Goal: Task Accomplishment & Management: Use online tool/utility

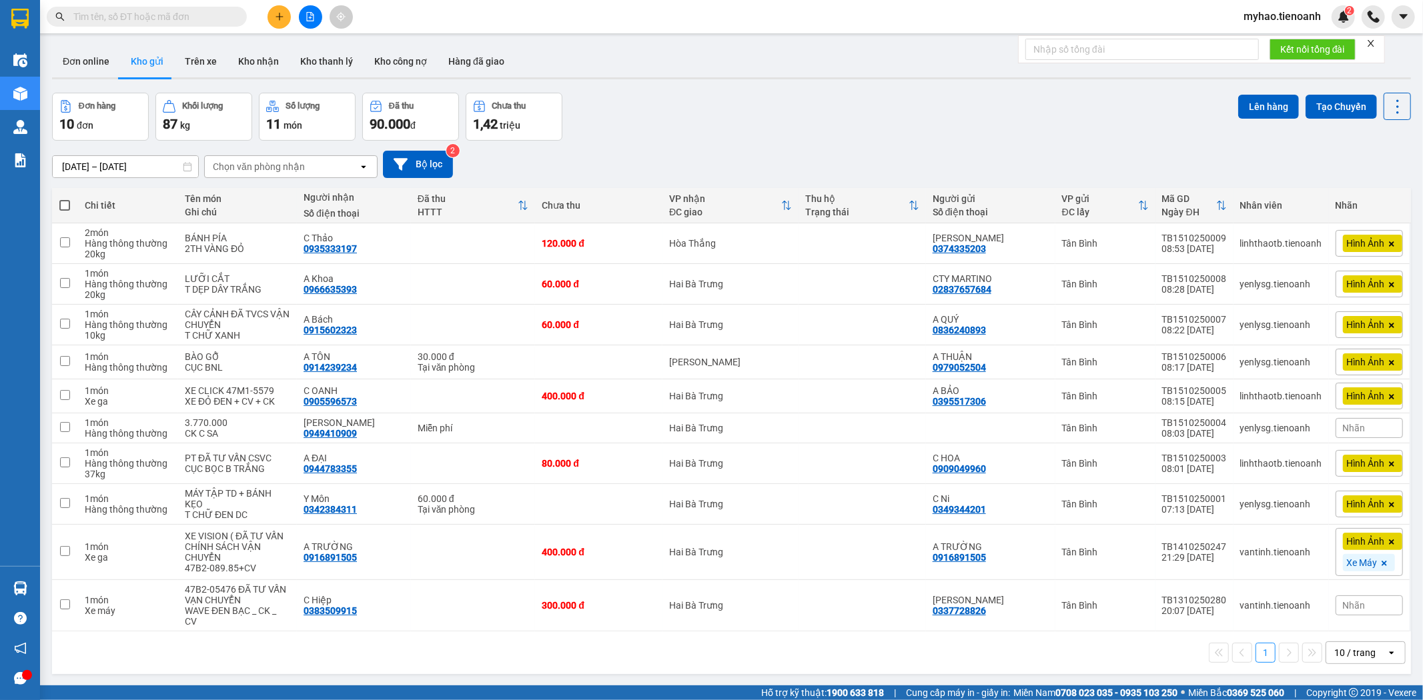
click at [1305, 18] on span "myhao.tienoanh" at bounding box center [1282, 16] width 99 height 17
click at [1295, 49] on li "Đăng xuất" at bounding box center [1282, 41] width 100 height 21
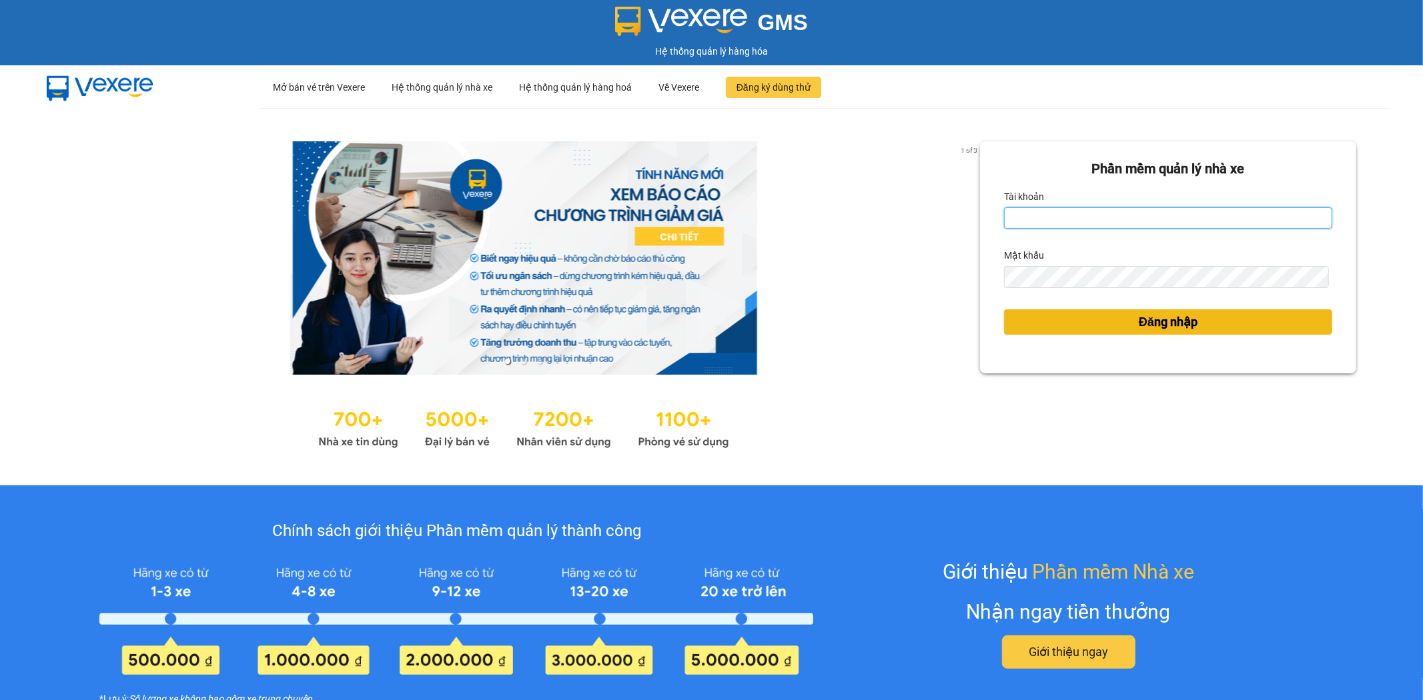
type input "mykhanhtb.tienoanh"
drag, startPoint x: 1126, startPoint y: 324, endPoint x: 1121, endPoint y: 318, distance: 7.1
click at [1126, 324] on button "Đăng nhập" at bounding box center [1168, 322] width 328 height 25
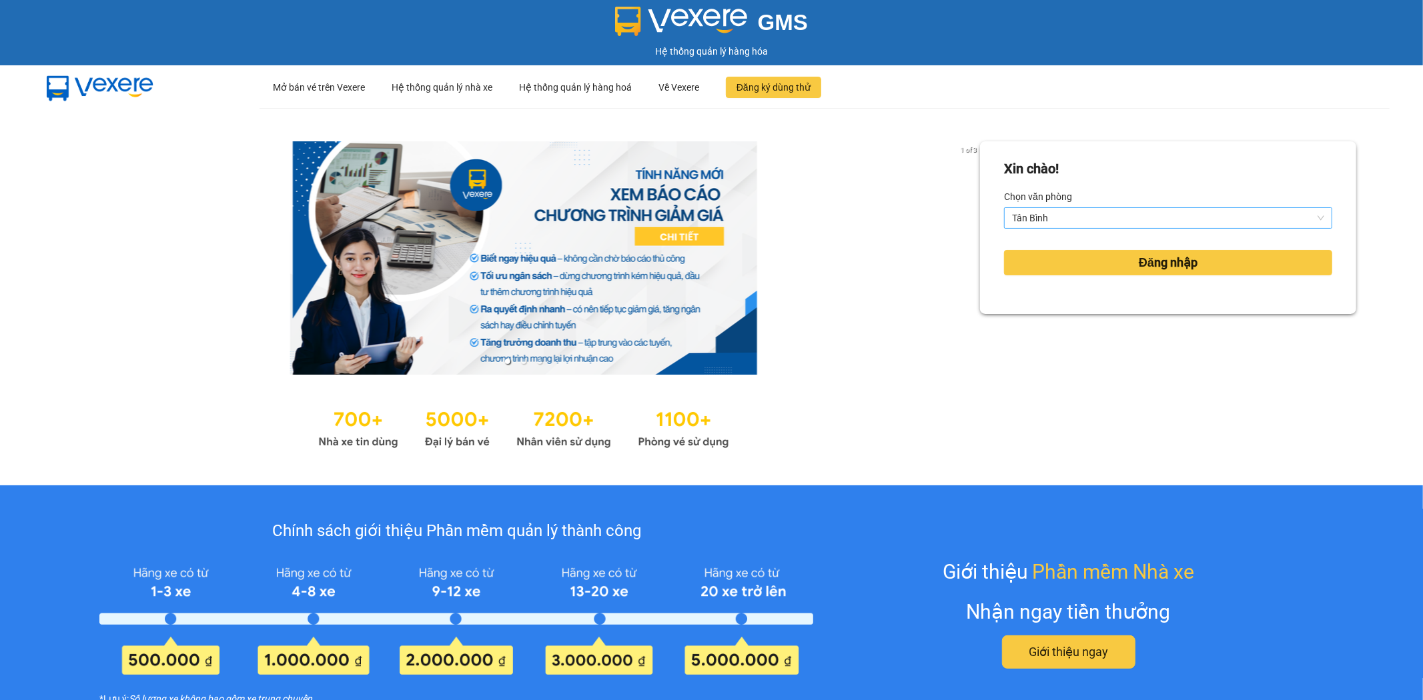
click at [1128, 208] on span "Tân Bình" at bounding box center [1168, 218] width 312 height 20
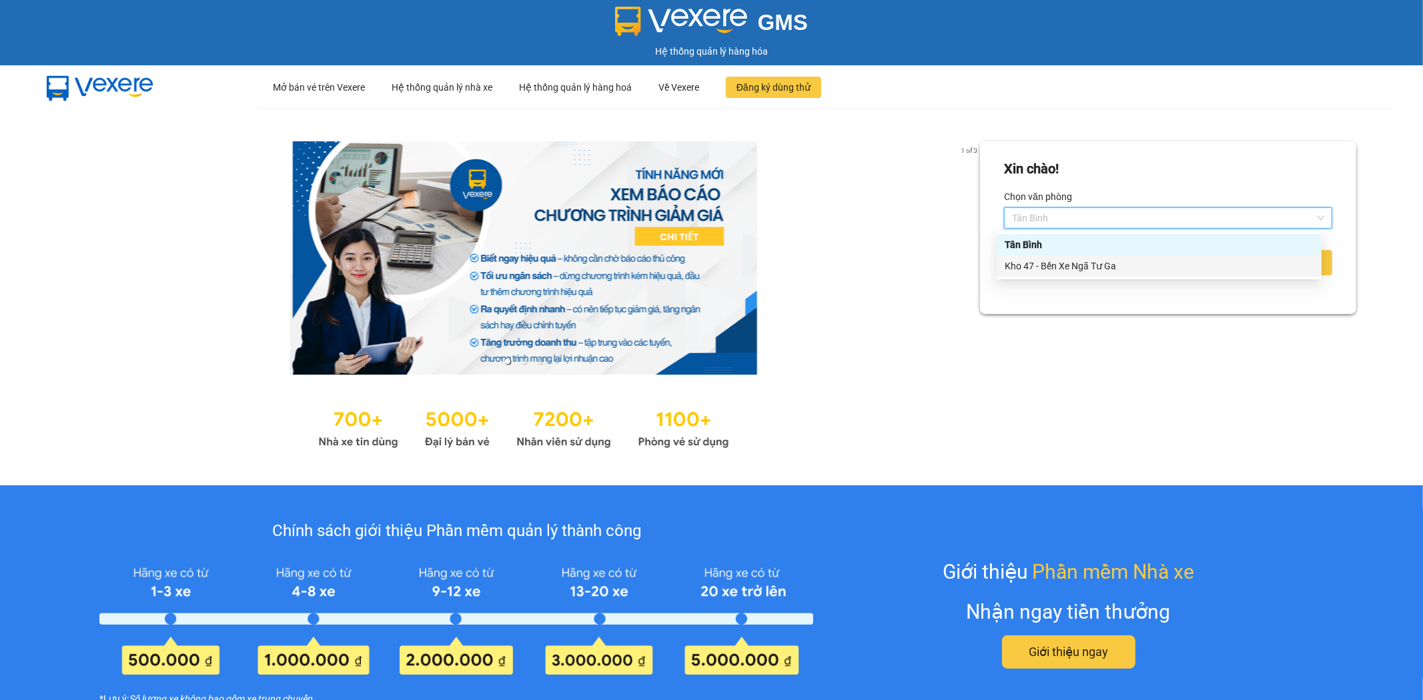
click at [1129, 259] on div "Kho 47 - Bến Xe Ngã Tư Ga" at bounding box center [1159, 266] width 309 height 15
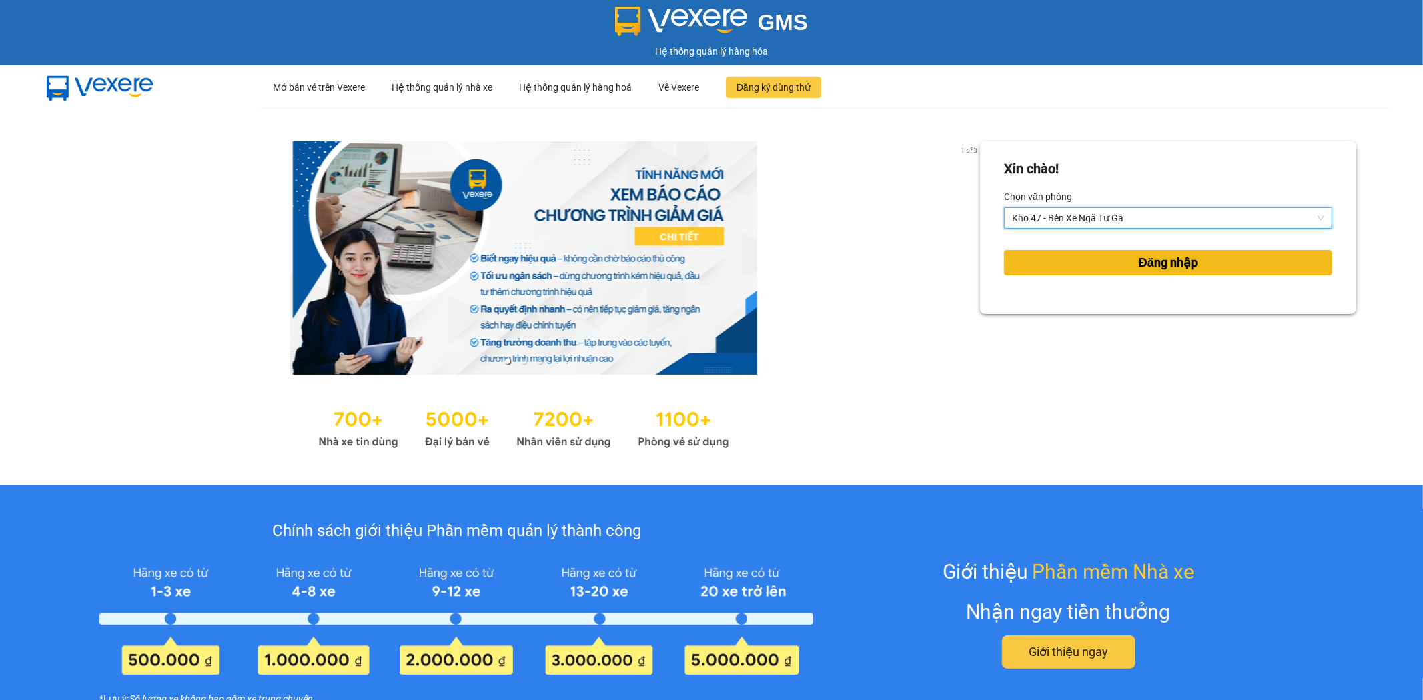
click at [1139, 272] on span "Đăng nhập" at bounding box center [1168, 262] width 59 height 19
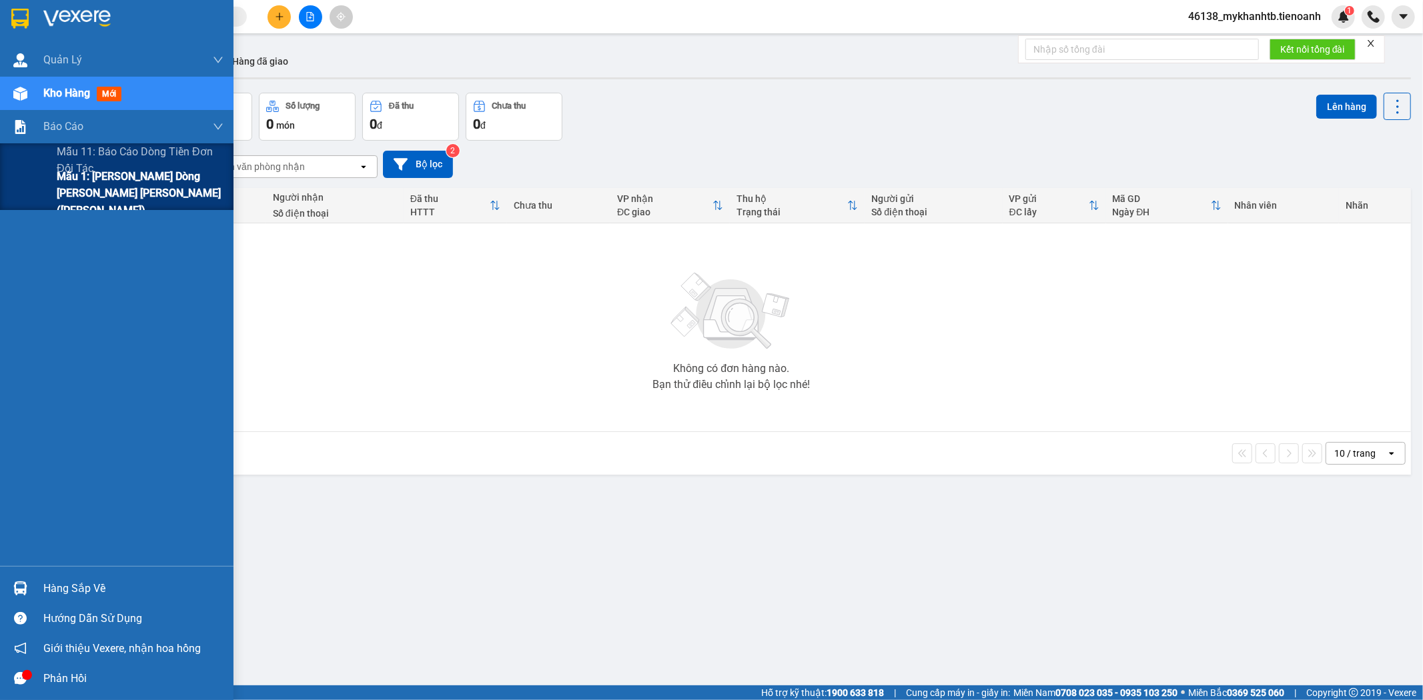
click at [85, 184] on span "Mẫu 1: Báo cáo dòng tiền theo nhân viên (Nhân Viên)" at bounding box center [140, 193] width 167 height 50
